Goal: Complete application form

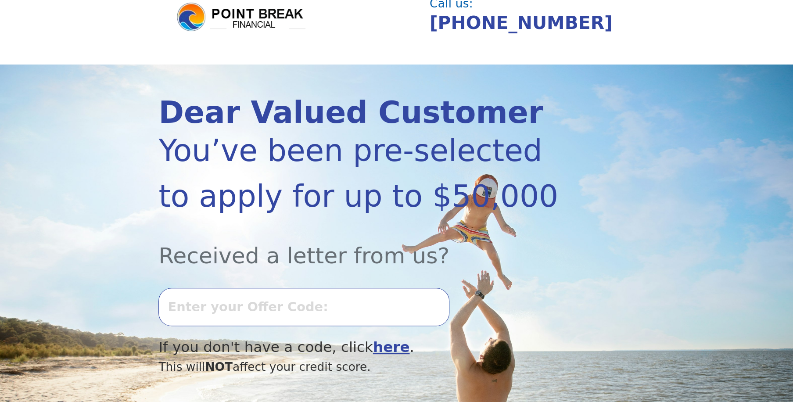
scroll to position [125, 0]
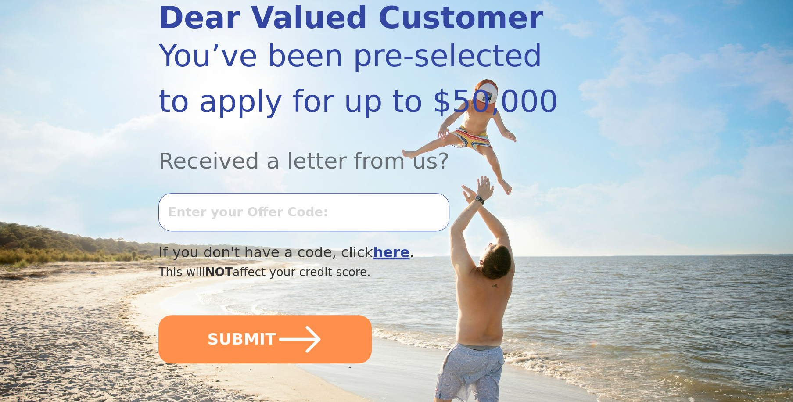
click at [291, 212] on input "text" at bounding box center [304, 212] width 291 height 38
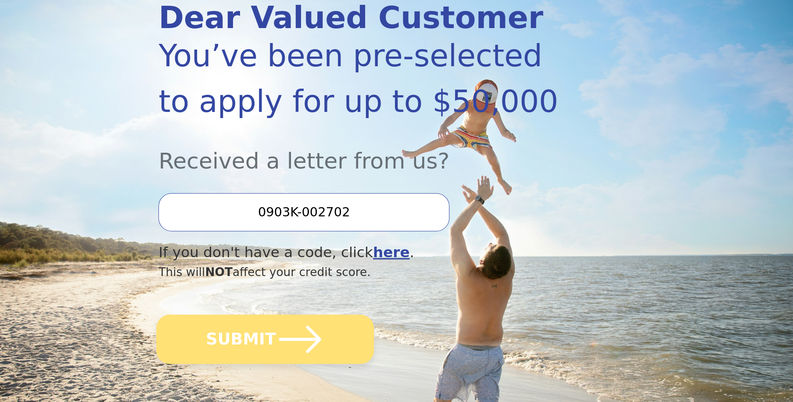
type input "0903K-002702"
click at [290, 348] on icon "submit" at bounding box center [300, 339] width 48 height 48
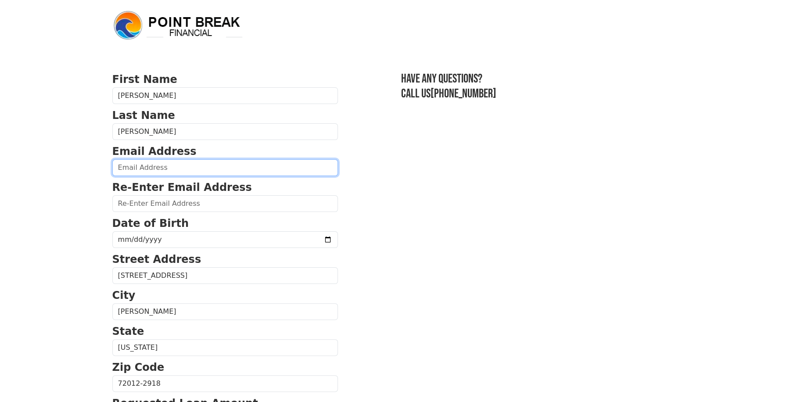
click at [197, 168] on input "email" at bounding box center [225, 167] width 226 height 17
type input "[EMAIL_ADDRESS][DOMAIN_NAME]"
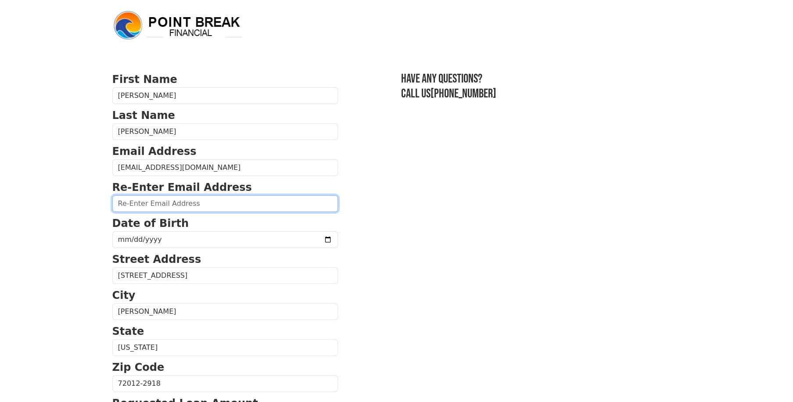
type input "[EMAIL_ADDRESS][DOMAIN_NAME]"
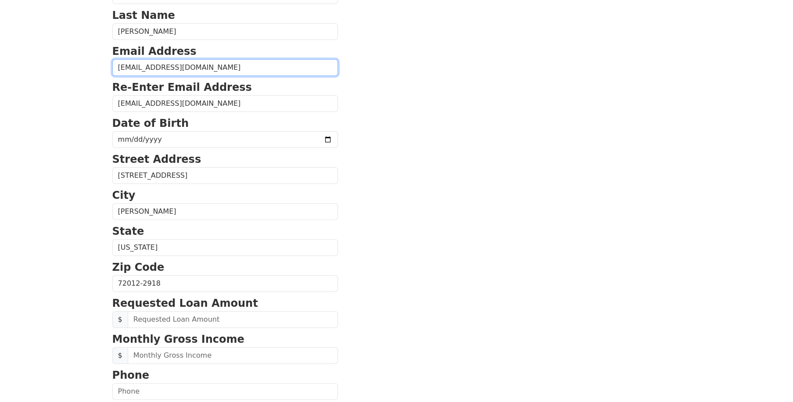
scroll to position [87, 0]
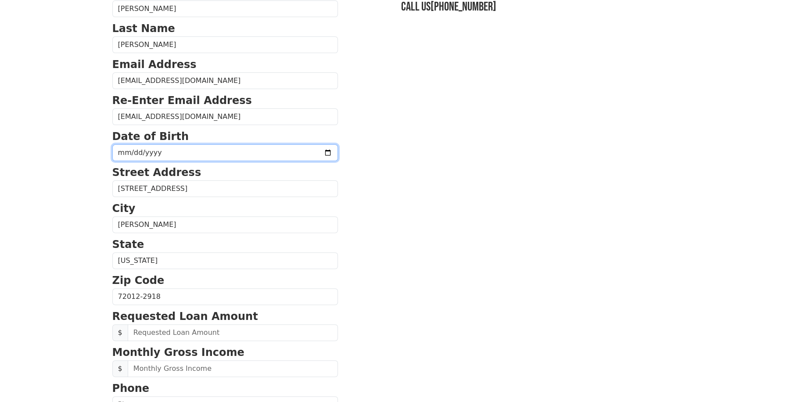
click at [304, 151] on input "date" at bounding box center [225, 152] width 226 height 17
type input "[DATE]"
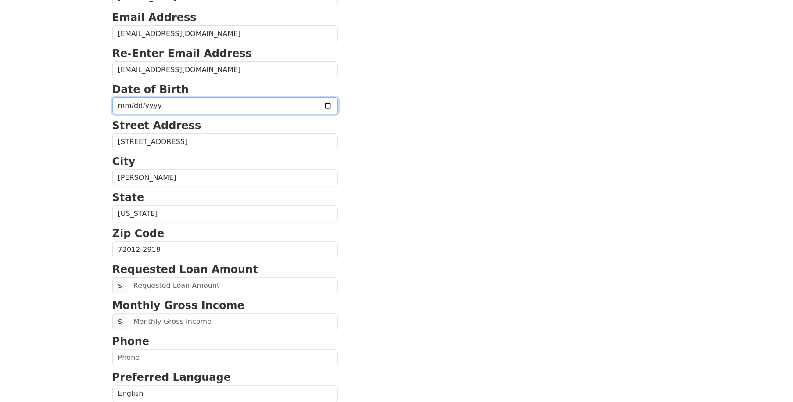
scroll to position [212, 0]
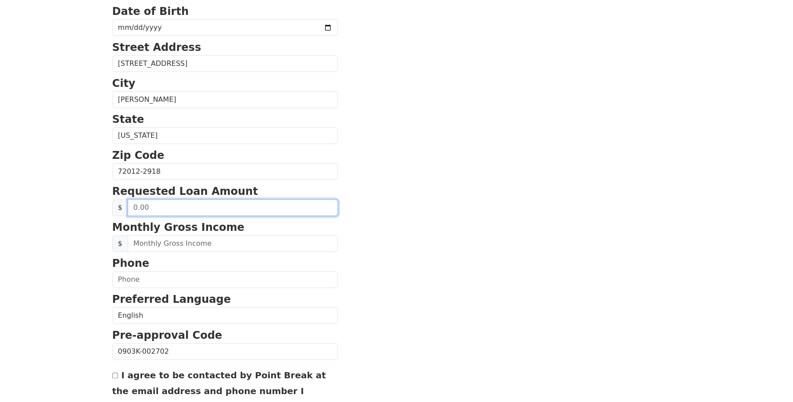
click at [161, 207] on input "text" at bounding box center [233, 207] width 210 height 17
type input "4,800.00"
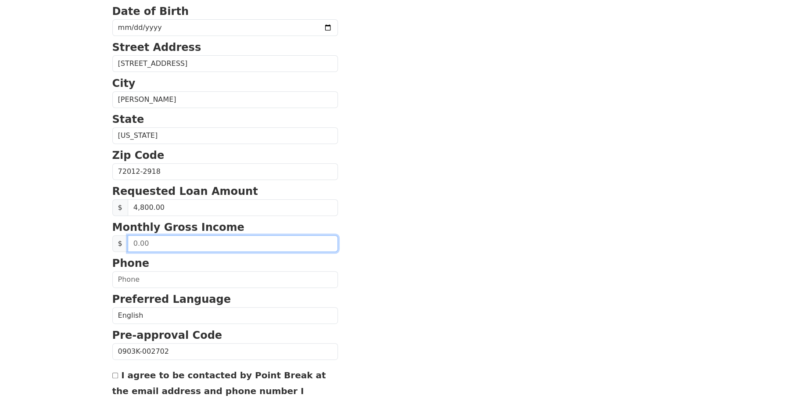
click at [219, 243] on input "text" at bounding box center [233, 243] width 210 height 17
type input "7,200.00"
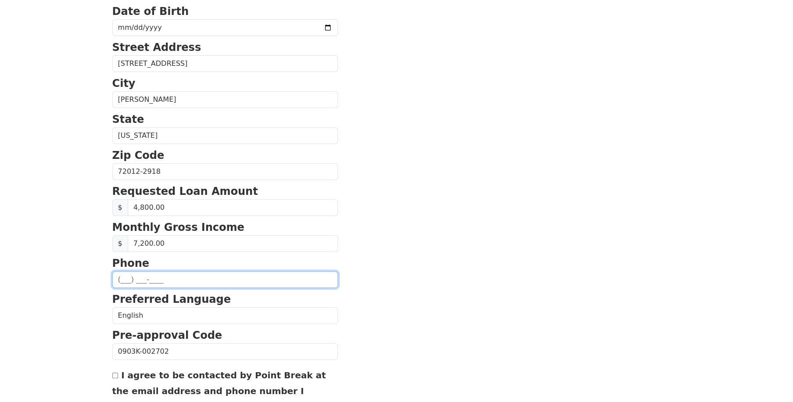
click at [158, 274] on input "text" at bounding box center [225, 279] width 226 height 17
type input "[PHONE_NUMBER]"
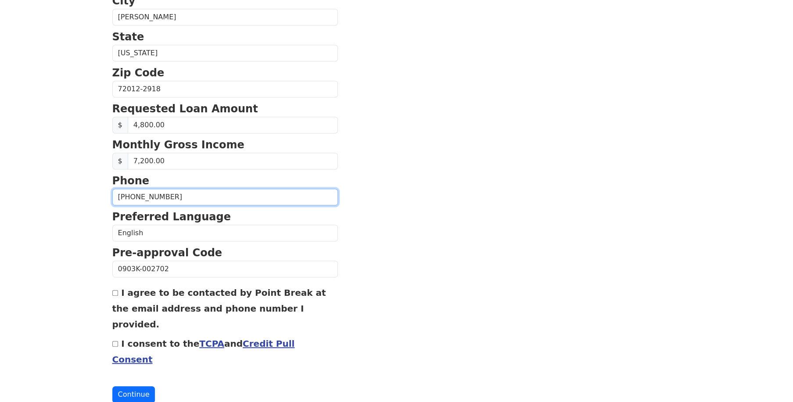
scroll to position [295, 0]
